Goal: Task Accomplishment & Management: Complete application form

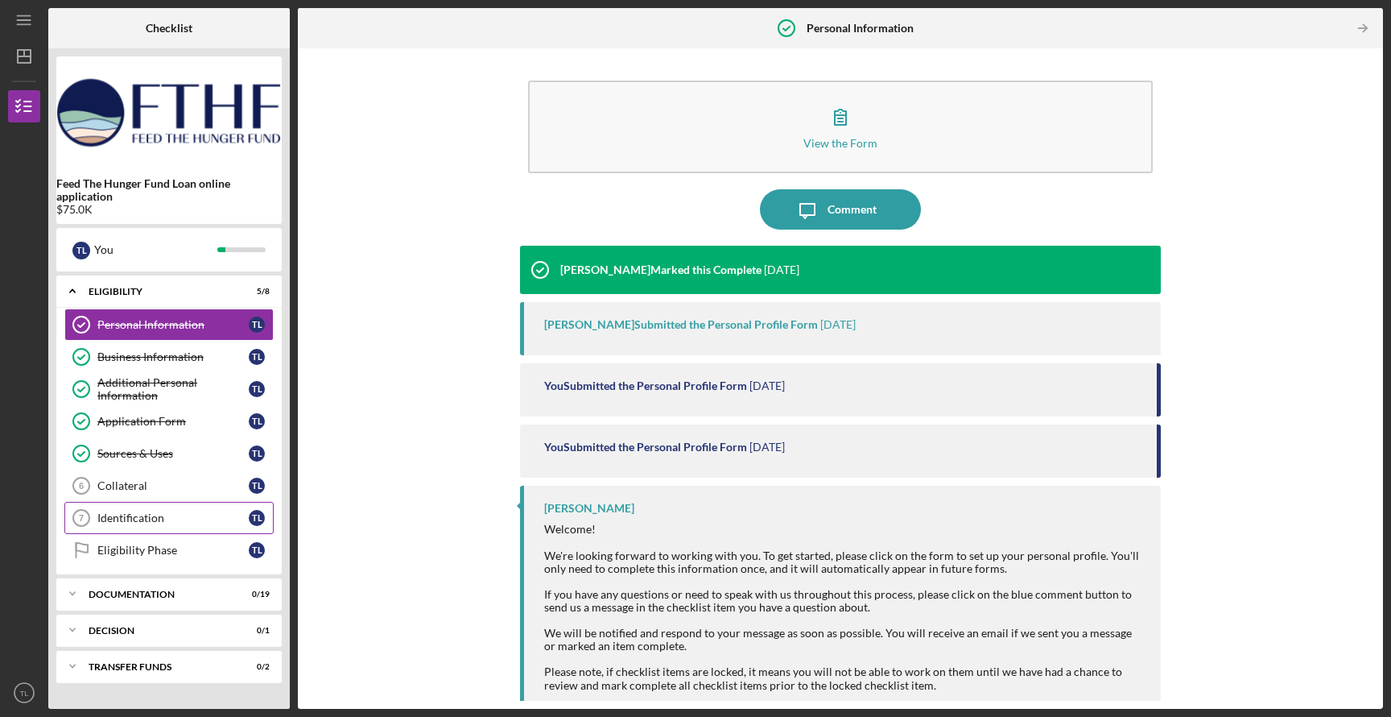
click at [167, 519] on div "Identification" at bounding box center [172, 517] width 151 height 13
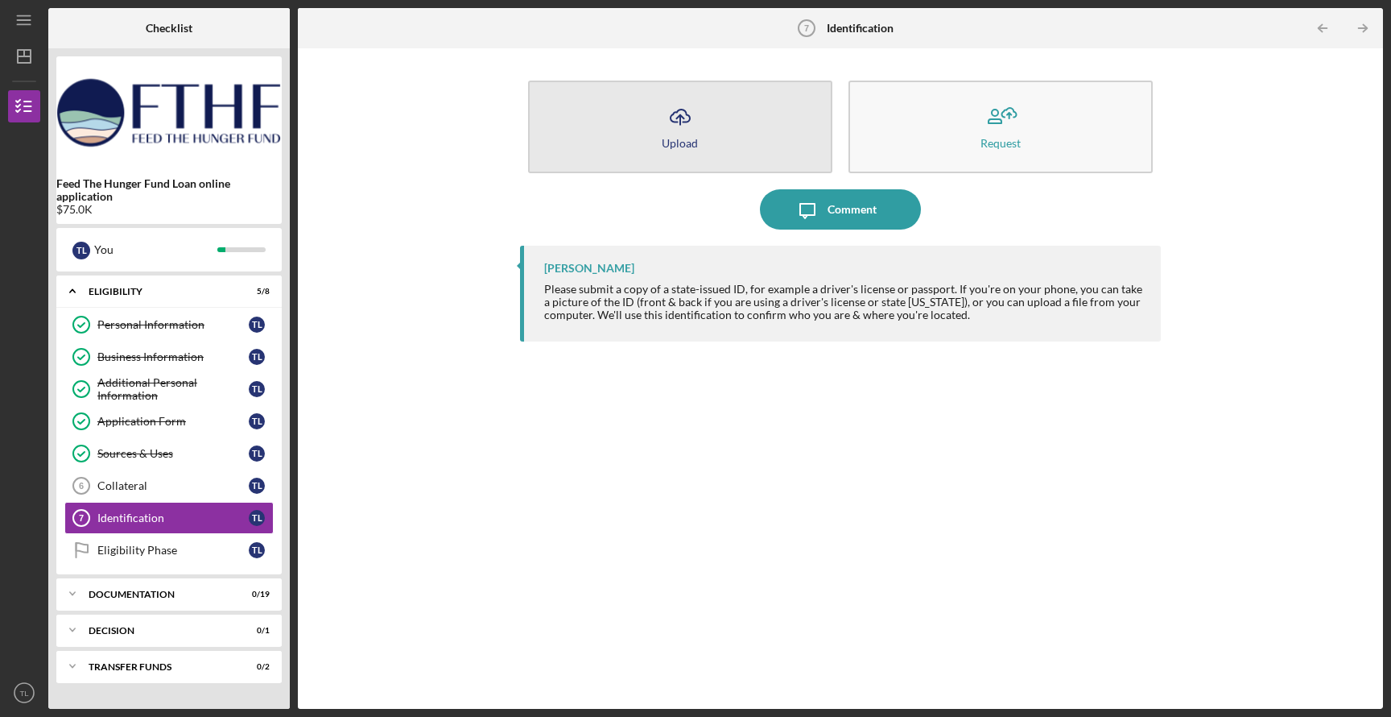
click at [672, 126] on icon "Icon/Upload" at bounding box center [680, 117] width 40 height 40
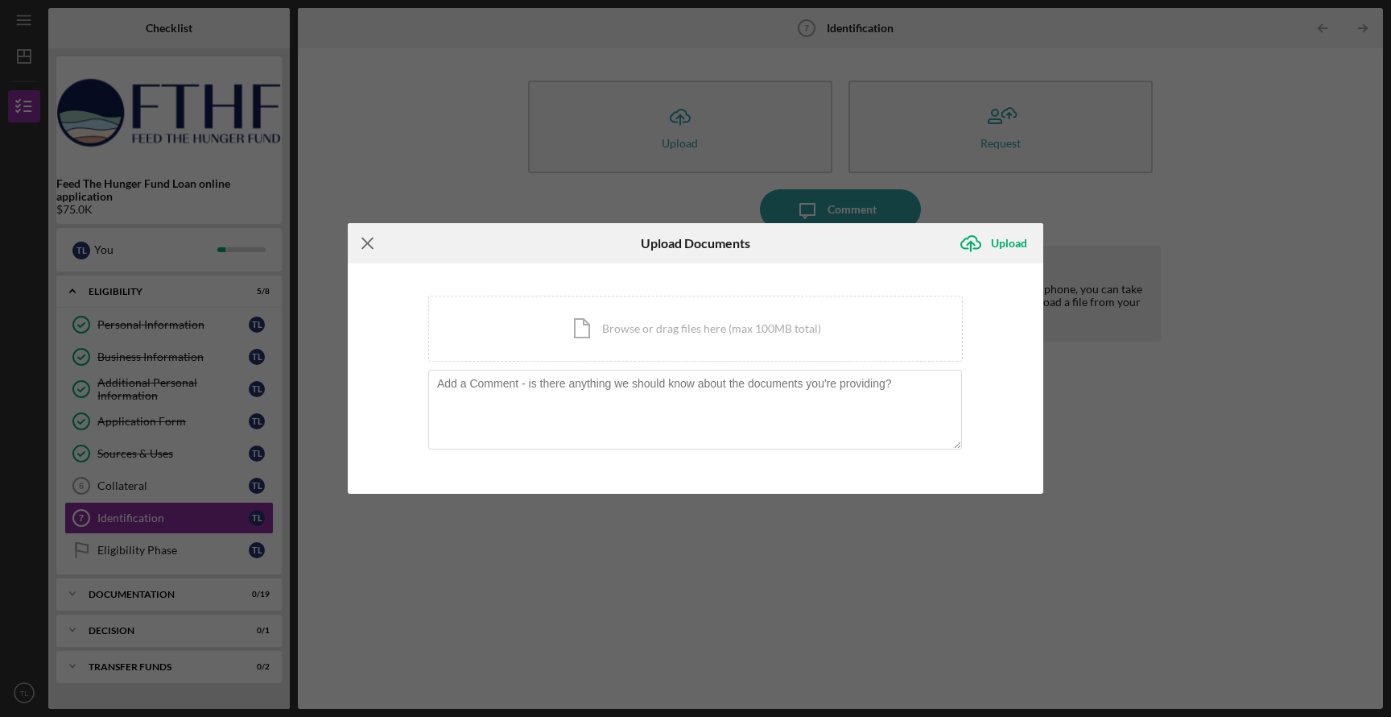
click at [362, 247] on icon "Icon/Menu Close" at bounding box center [368, 243] width 40 height 40
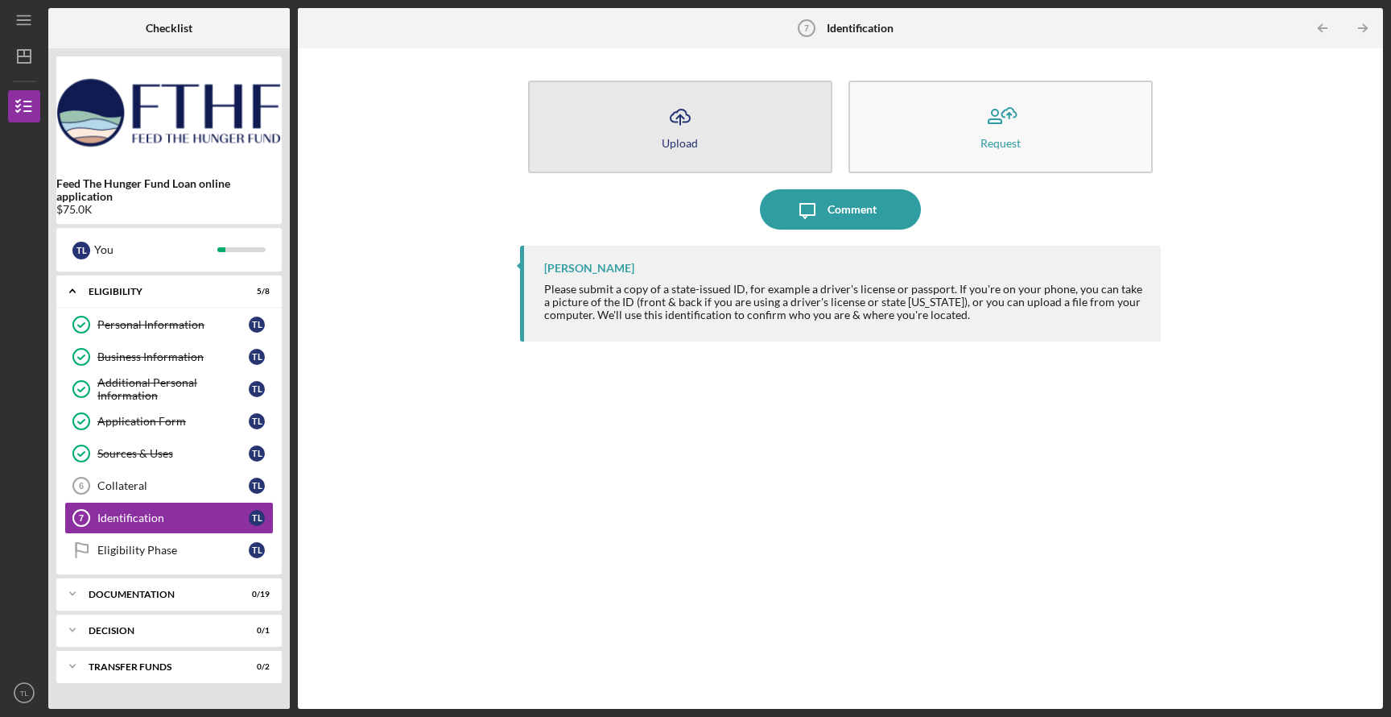
click at [669, 134] on icon "Icon/Upload" at bounding box center [680, 117] width 40 height 40
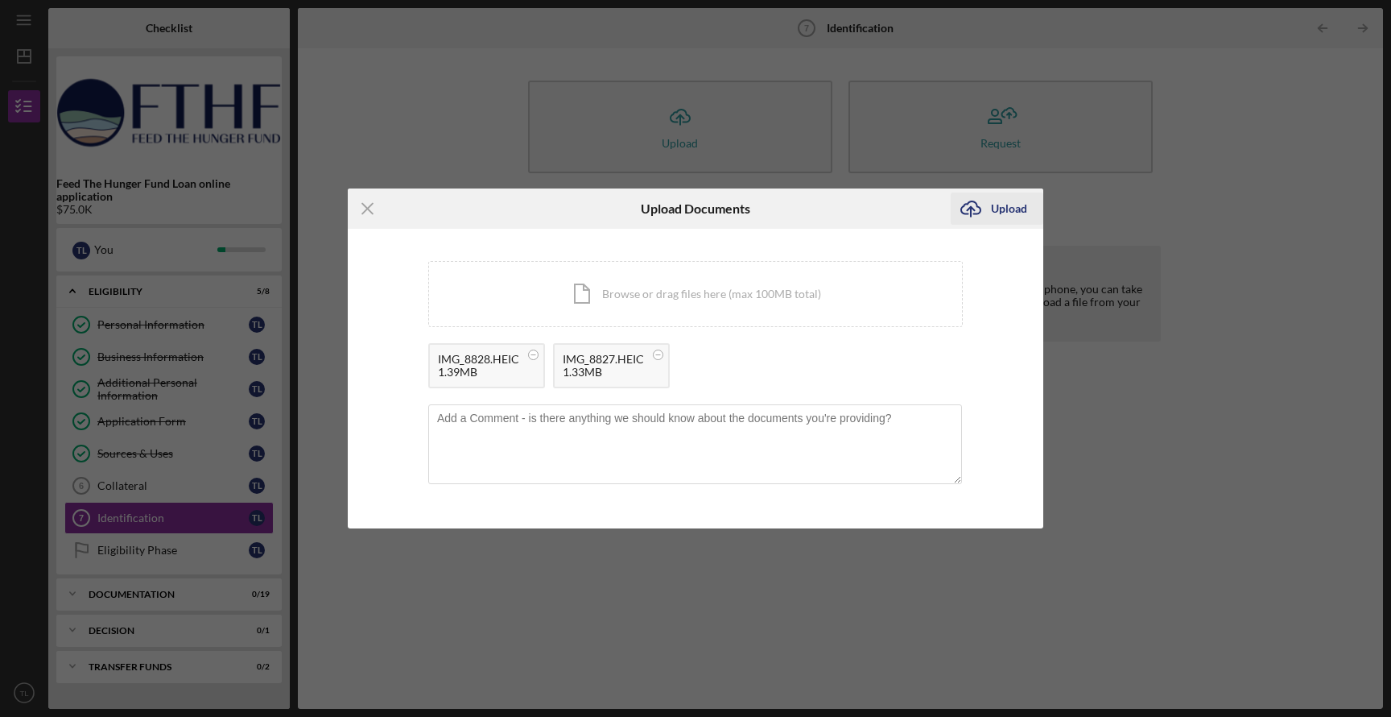
click at [1019, 205] on div "Upload" at bounding box center [1009, 208] width 36 height 32
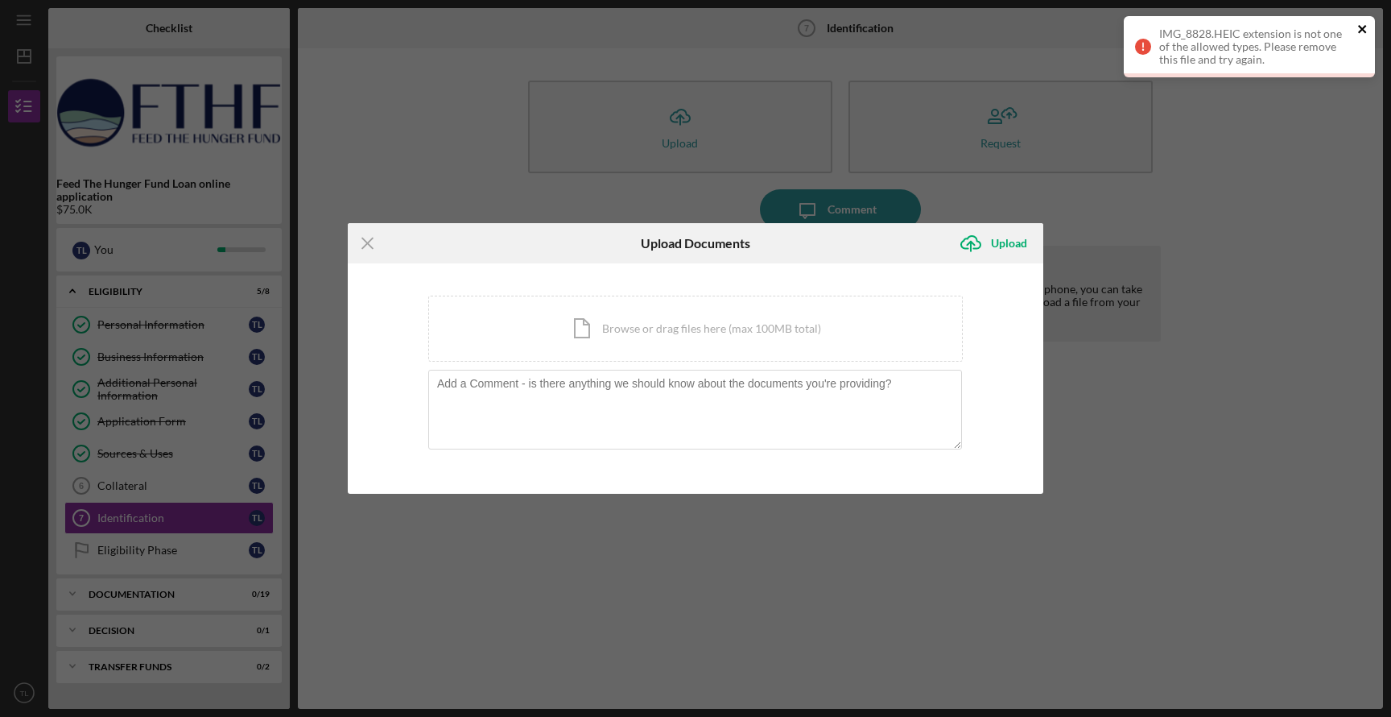
click at [1360, 26] on icon "close" at bounding box center [1362, 29] width 8 height 8
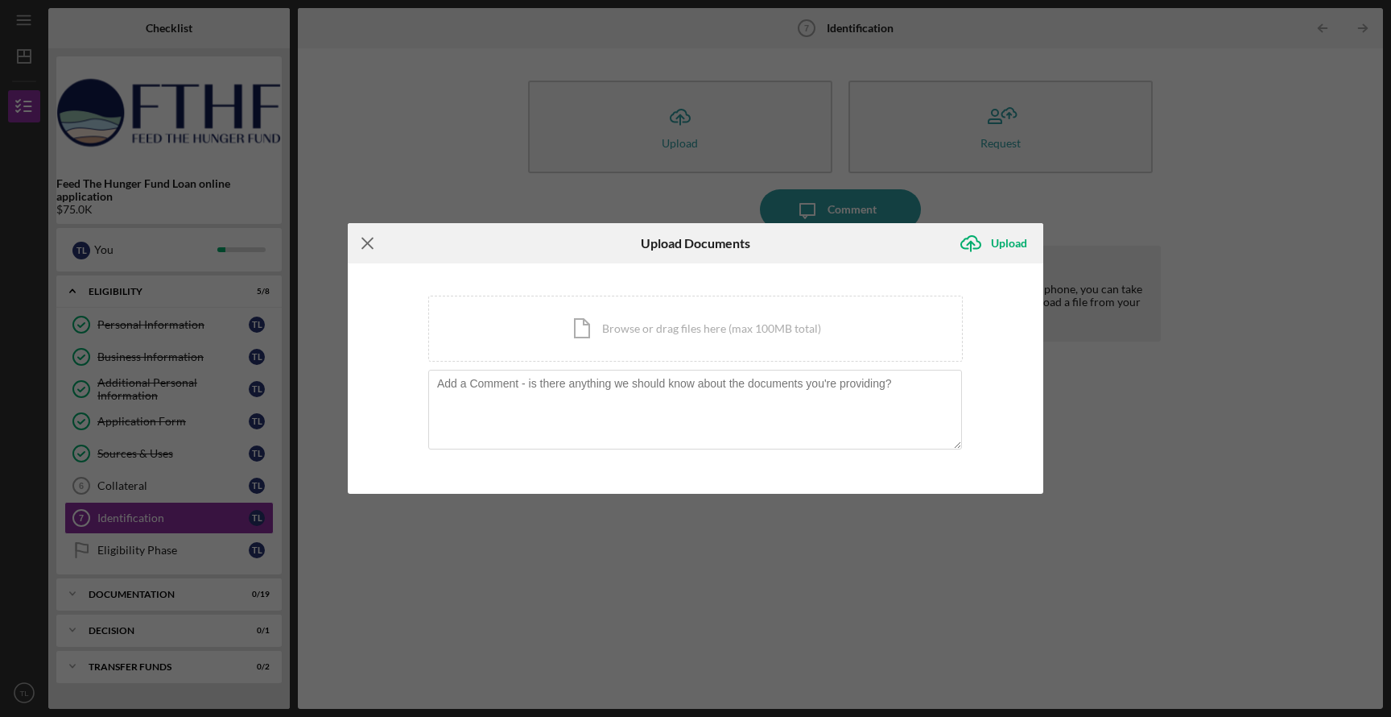
click at [366, 250] on icon "Icon/Menu Close" at bounding box center [368, 243] width 40 height 40
